Goal: Task Accomplishment & Management: Manage account settings

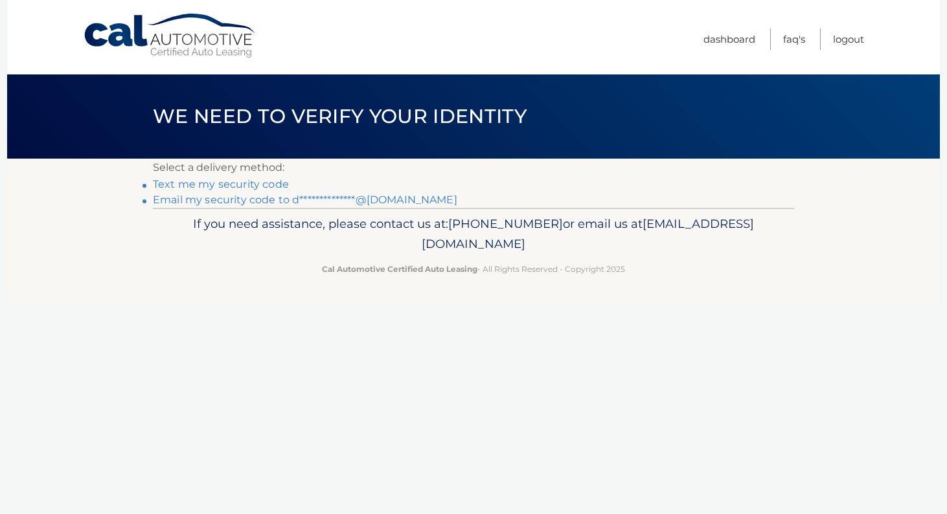
click at [193, 183] on link "Text me my security code" at bounding box center [221, 184] width 136 height 12
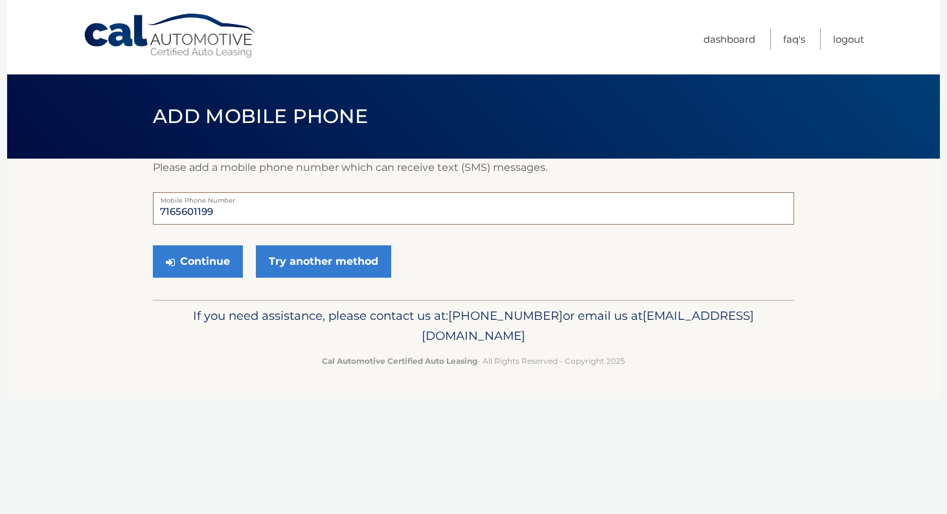
click at [218, 212] on input "7165601199" at bounding box center [473, 208] width 641 height 32
click at [227, 210] on input "7165601199" at bounding box center [473, 208] width 641 height 32
type input "7164301429"
click at [199, 267] on button "Continue" at bounding box center [198, 261] width 90 height 32
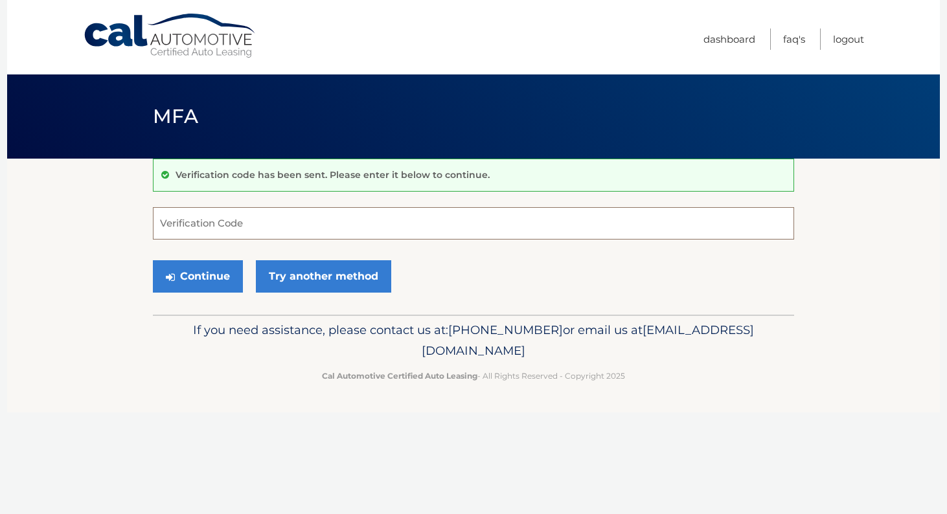
click at [216, 237] on input "Verification Code" at bounding box center [473, 223] width 641 height 32
type input "624432"
click at [230, 278] on button "Continue" at bounding box center [198, 276] width 90 height 32
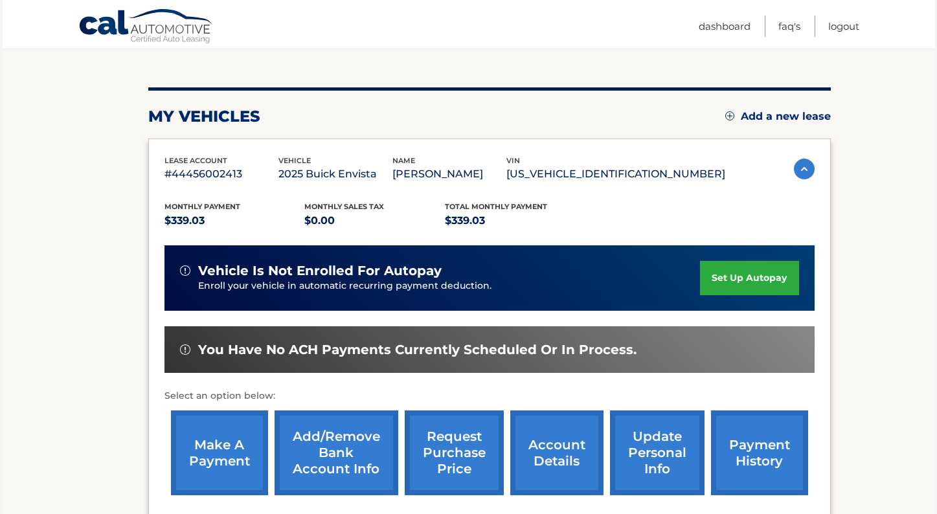
scroll to position [194, 0]
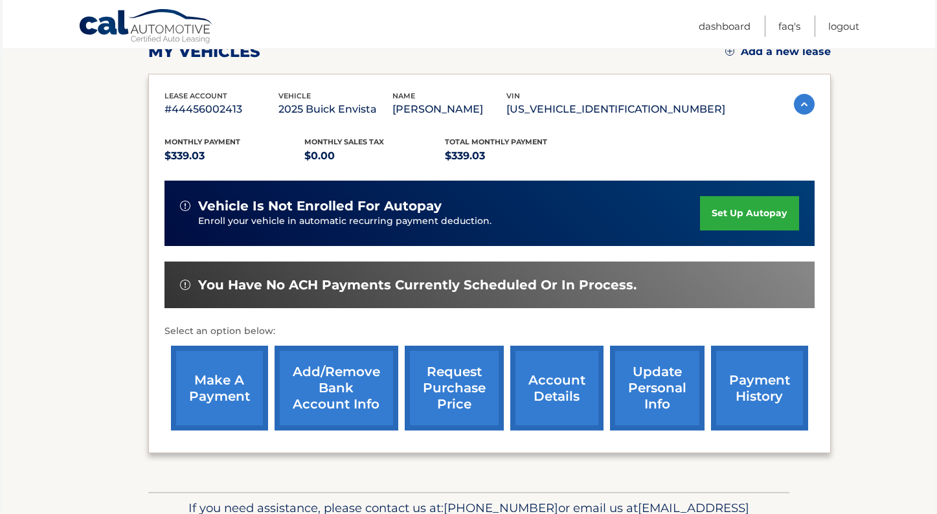
click at [219, 394] on link "make a payment" at bounding box center [219, 388] width 97 height 85
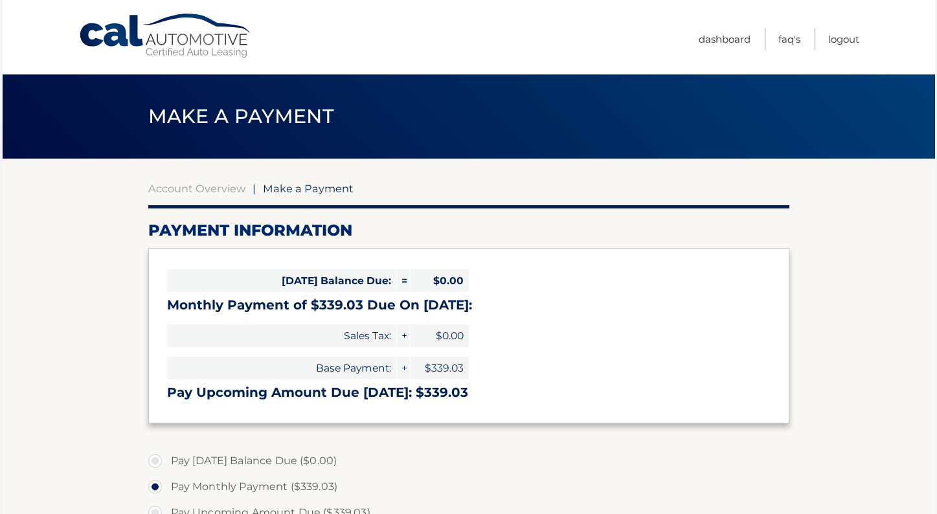
select select "MTJjYTY5MDYtMWZiZC00YzMyLThkNzMtZmM5MzRkNGY3ZDY3"
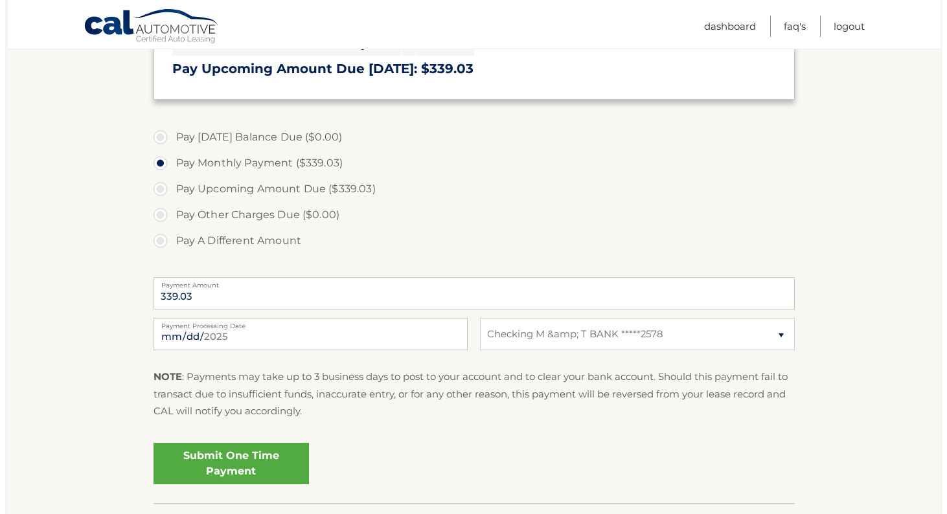
scroll to position [389, 0]
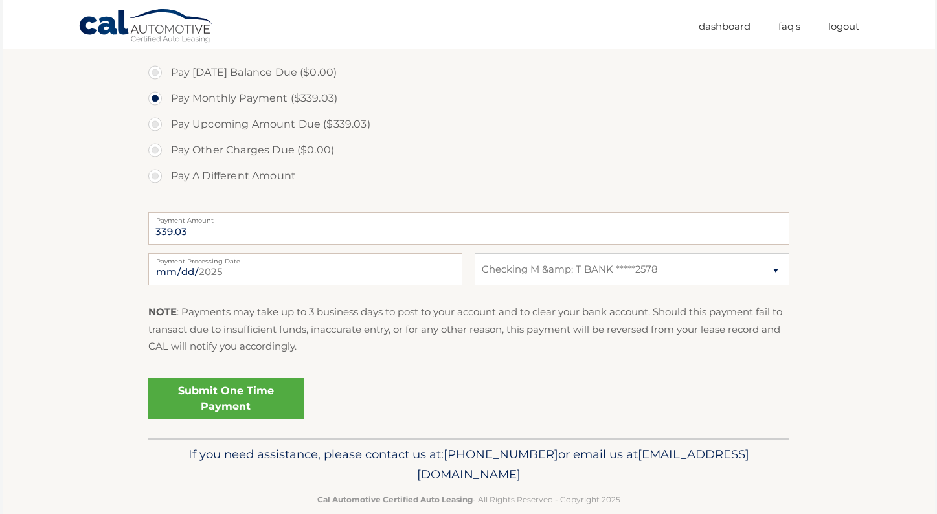
click at [199, 400] on link "Submit One Time Payment" at bounding box center [225, 398] width 155 height 41
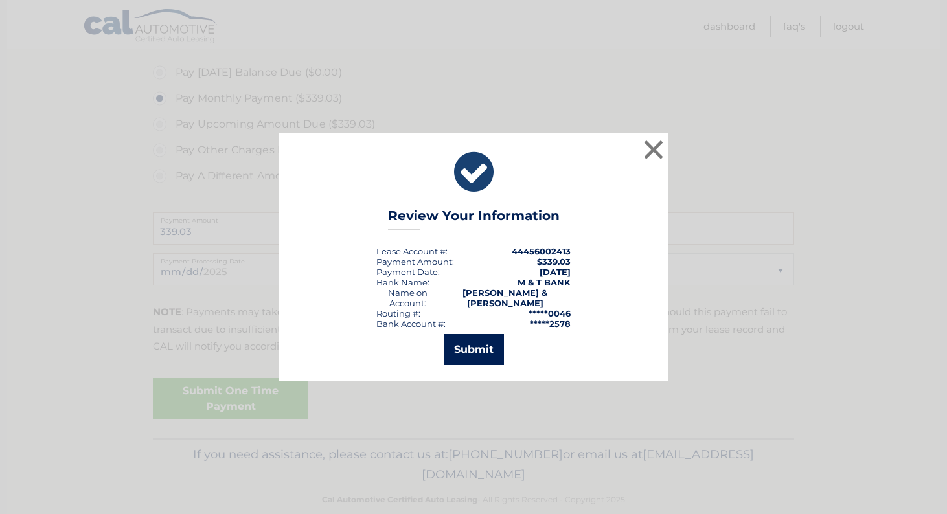
click at [473, 356] on button "Submit" at bounding box center [474, 349] width 60 height 31
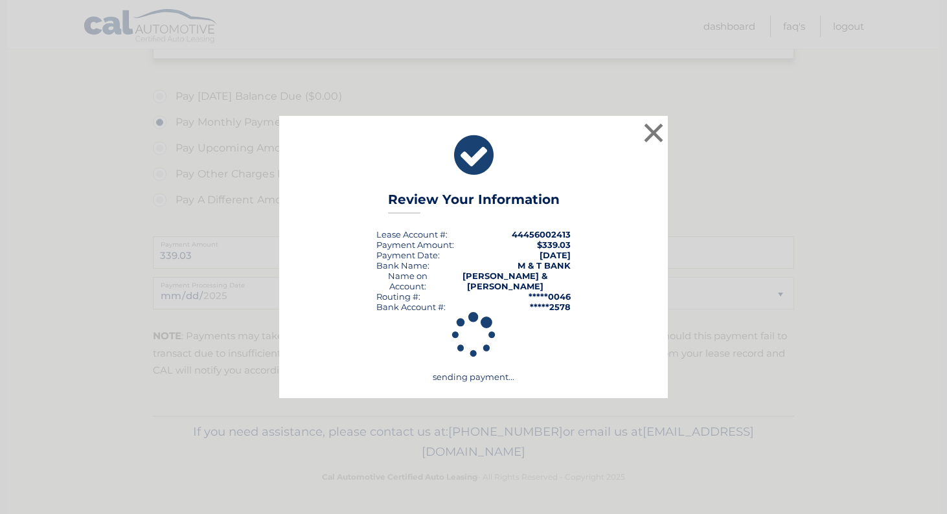
scroll to position [365, 0]
